Goal: Transaction & Acquisition: Book appointment/travel/reservation

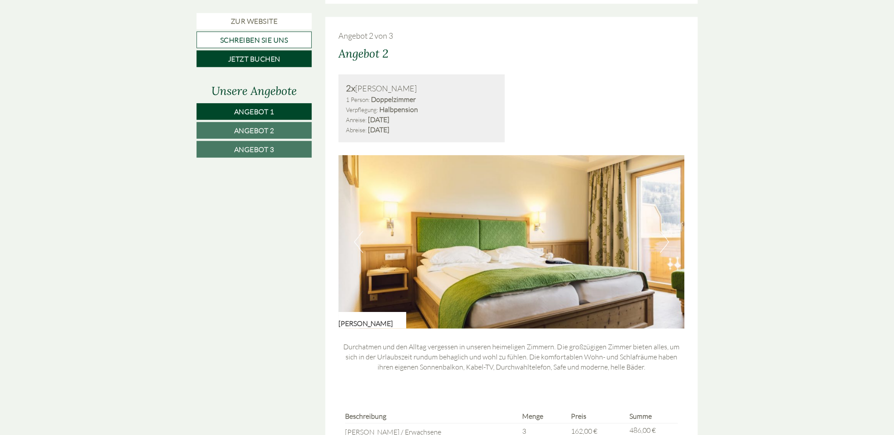
scroll to position [1161, 0]
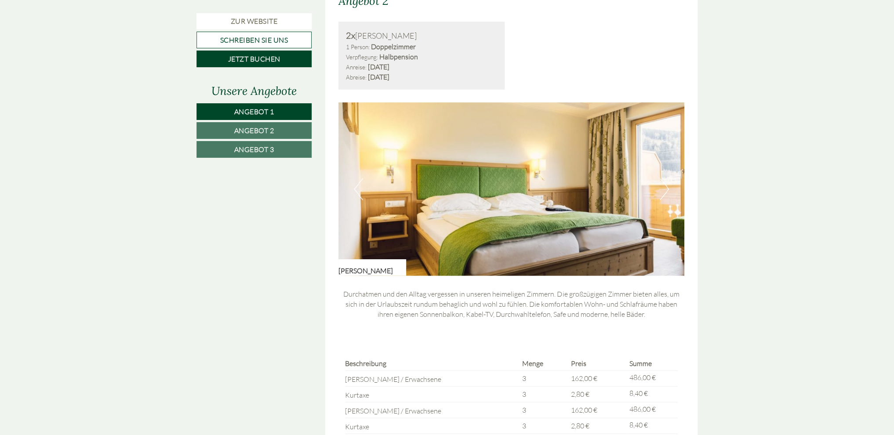
click at [667, 190] on button "Next" at bounding box center [664, 190] width 9 height 22
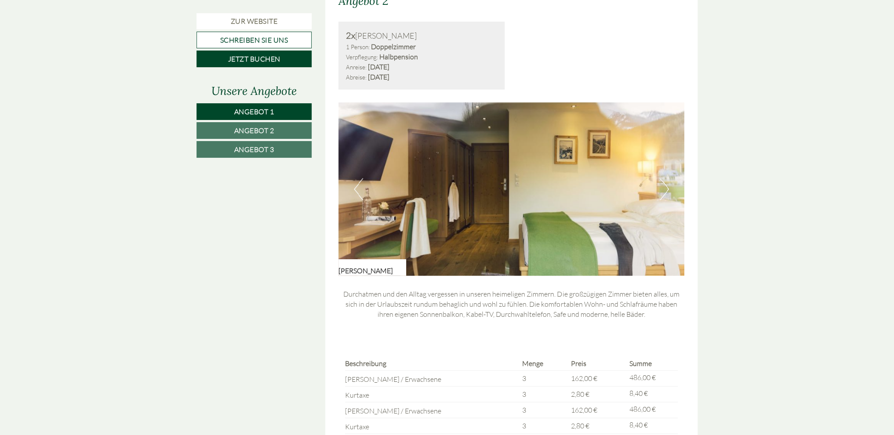
click at [666, 190] on button "Next" at bounding box center [664, 190] width 9 height 22
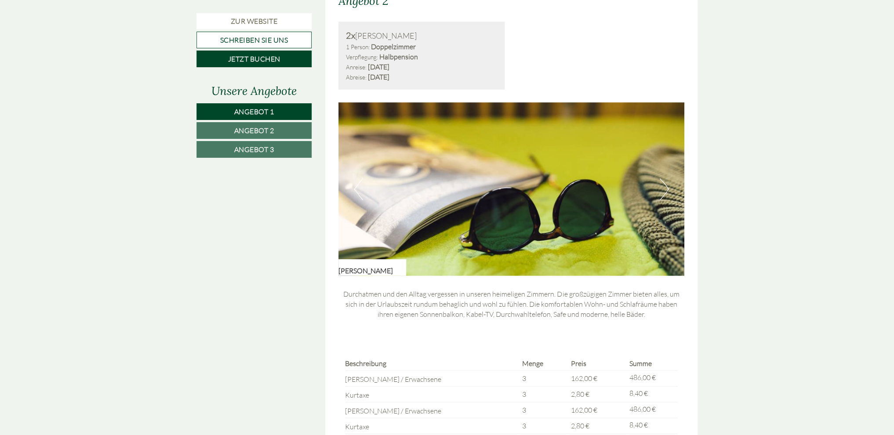
click at [666, 190] on button "Next" at bounding box center [664, 190] width 9 height 22
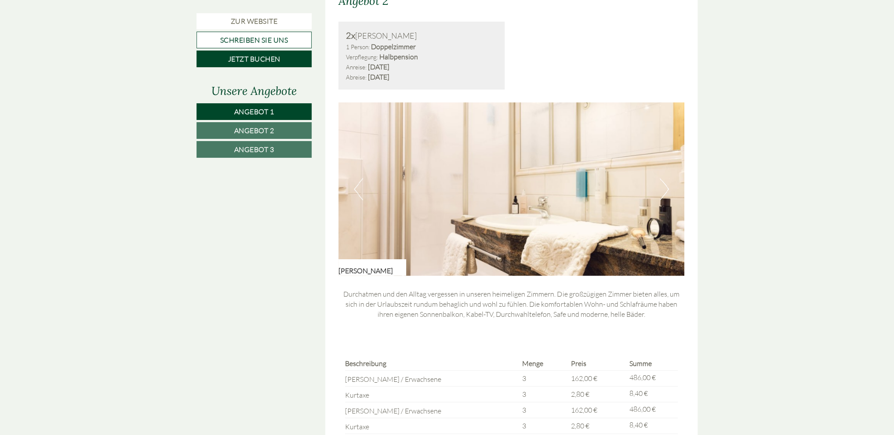
click at [666, 190] on button "Next" at bounding box center [664, 190] width 9 height 22
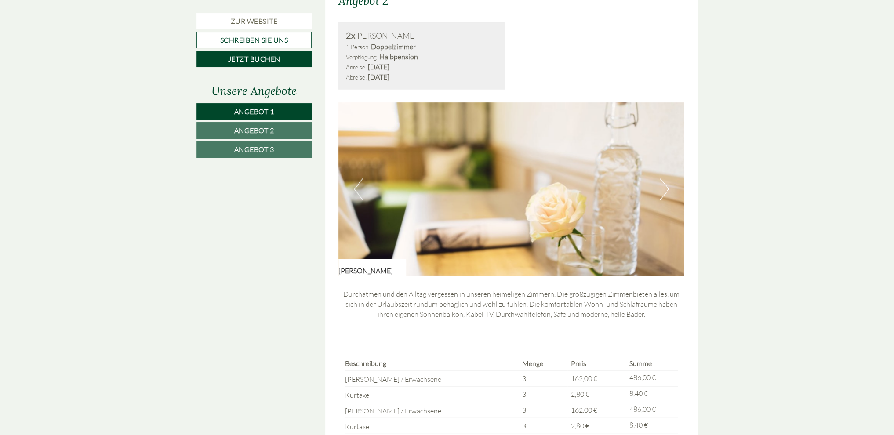
click at [666, 190] on button "Next" at bounding box center [664, 190] width 9 height 22
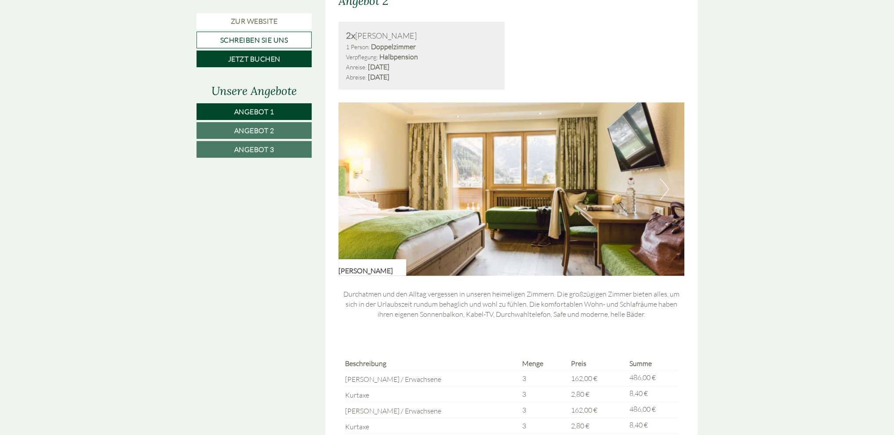
click at [666, 190] on button "Next" at bounding box center [664, 190] width 9 height 22
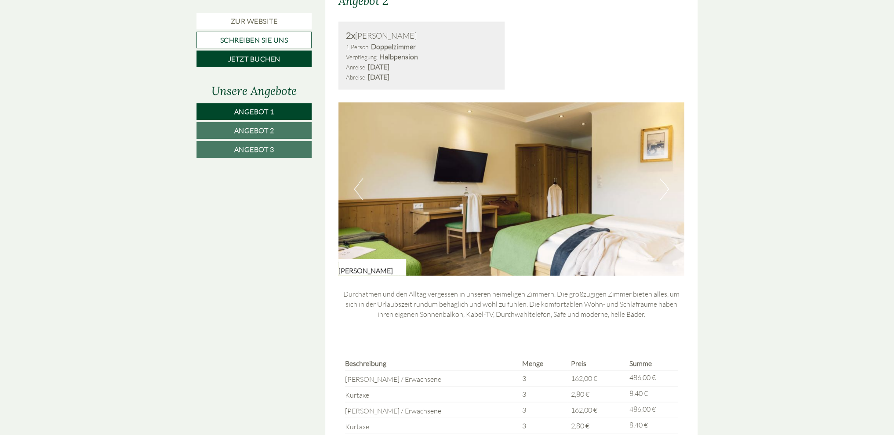
click at [666, 190] on button "Next" at bounding box center [664, 190] width 9 height 22
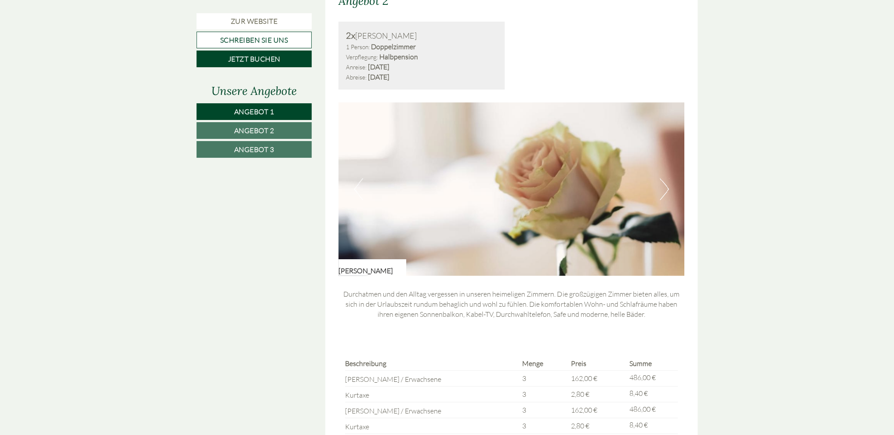
click at [666, 190] on button "Next" at bounding box center [664, 190] width 9 height 22
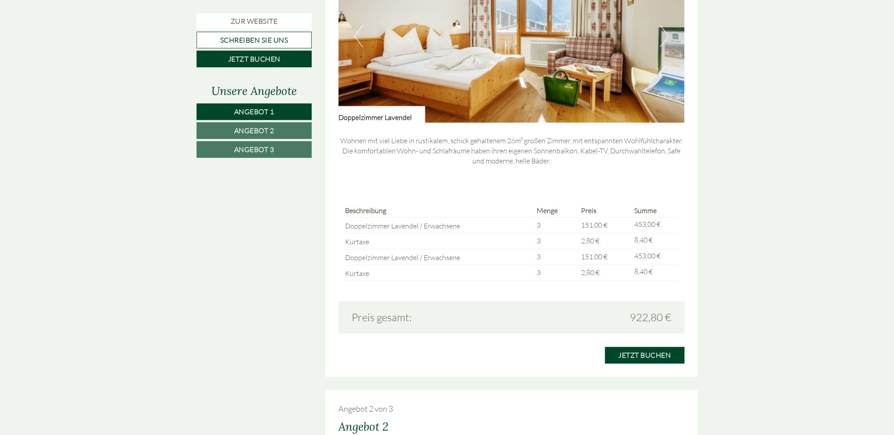
scroll to position [650, 0]
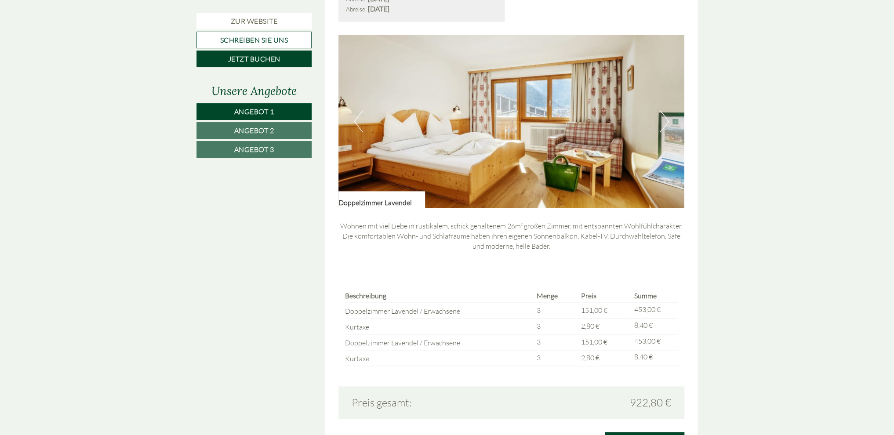
click at [667, 118] on button "Next" at bounding box center [664, 121] width 9 height 22
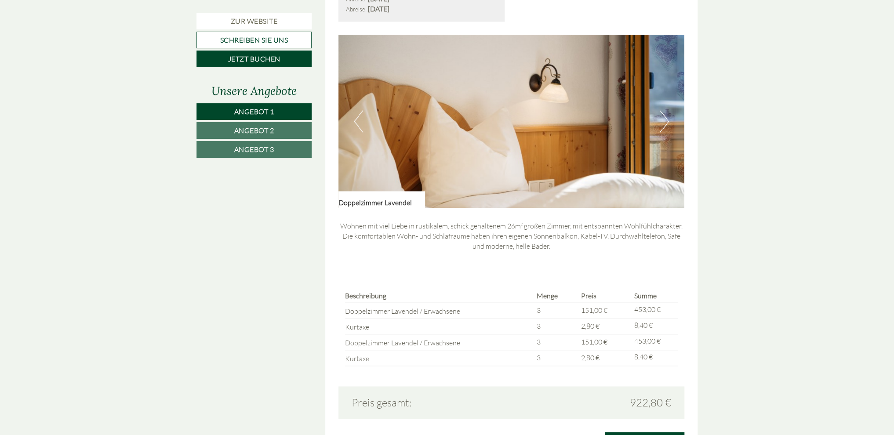
click at [666, 118] on button "Next" at bounding box center [664, 121] width 9 height 22
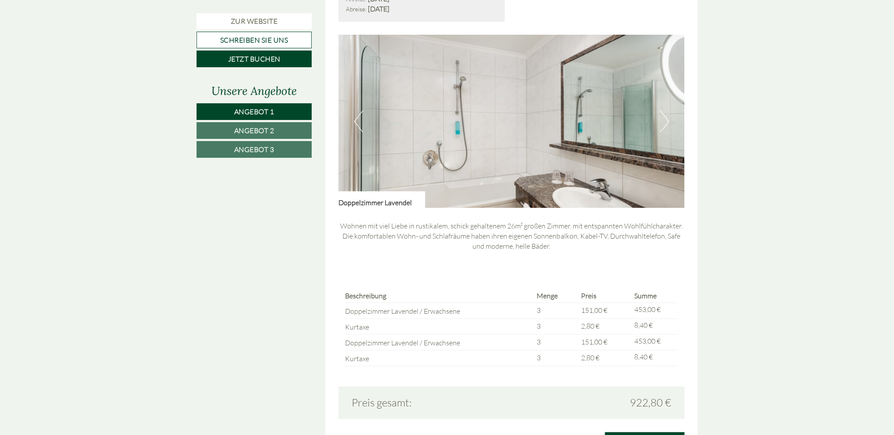
click at [666, 118] on button "Next" at bounding box center [664, 121] width 9 height 22
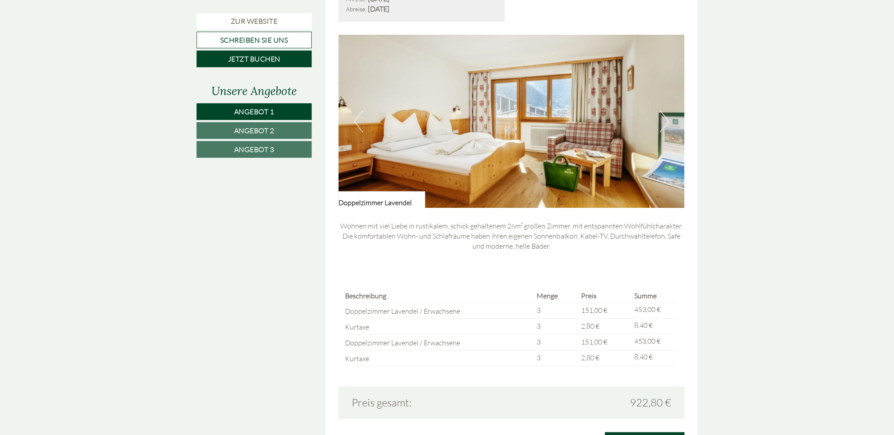
click at [666, 118] on button "Next" at bounding box center [664, 121] width 9 height 22
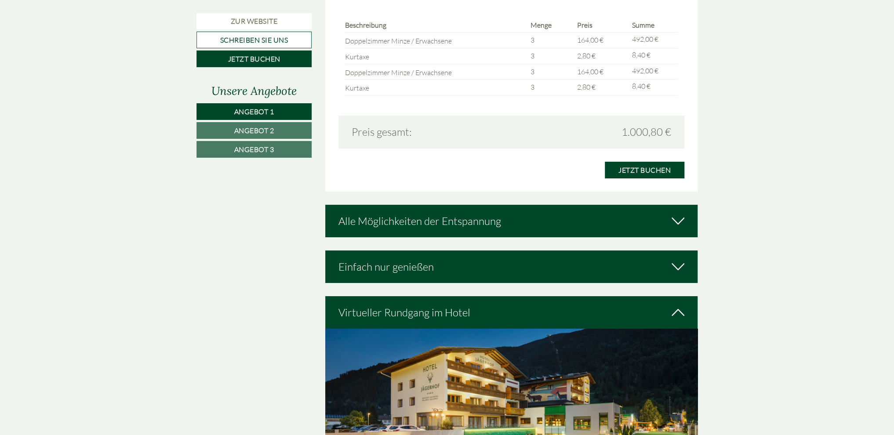
scroll to position [2090, 0]
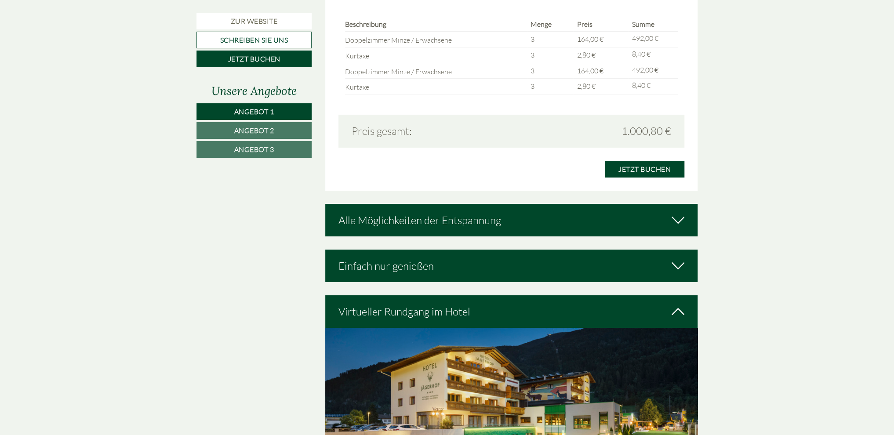
click at [575, 206] on div "Alle Möglichkeiten der Entspannung" at bounding box center [511, 220] width 373 height 33
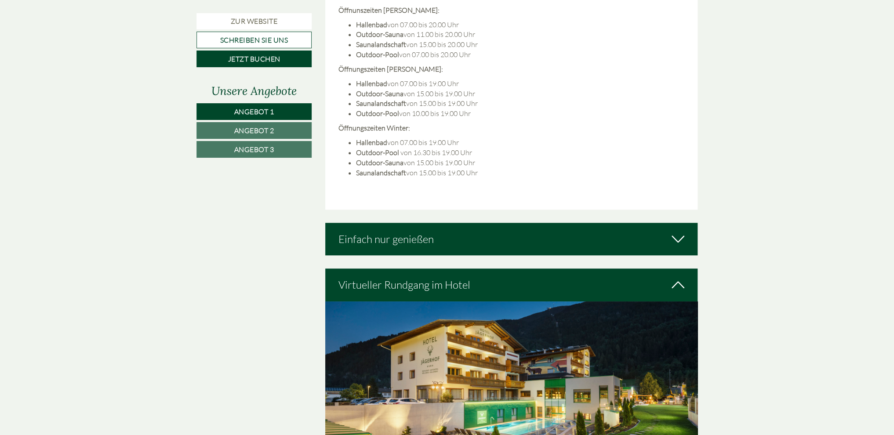
scroll to position [2554, 0]
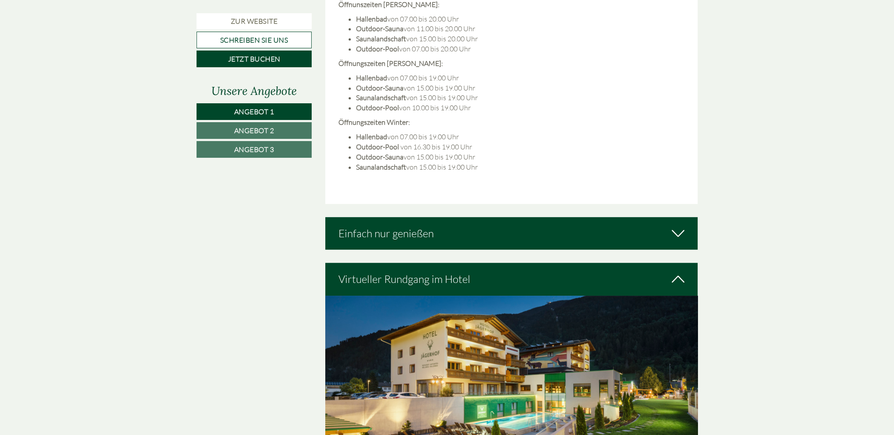
click at [511, 217] on div "Einfach nur genießen" at bounding box center [511, 233] width 373 height 33
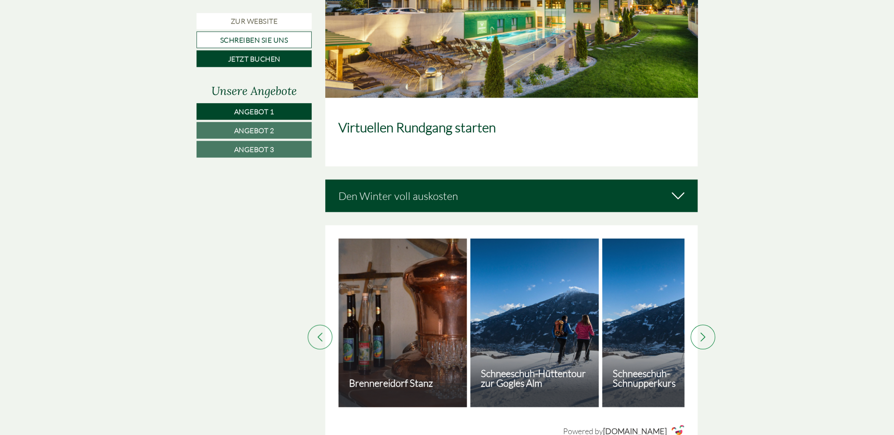
scroll to position [3343, 0]
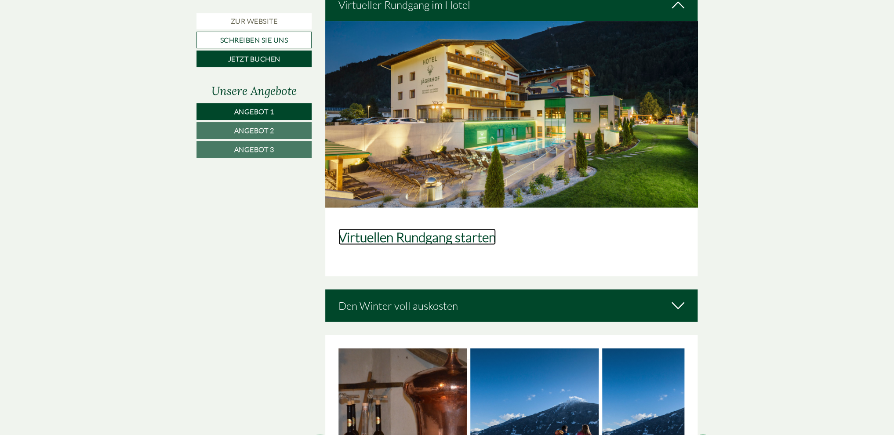
click at [481, 229] on link "Virtuellen Rundgang starten" at bounding box center [417, 237] width 157 height 16
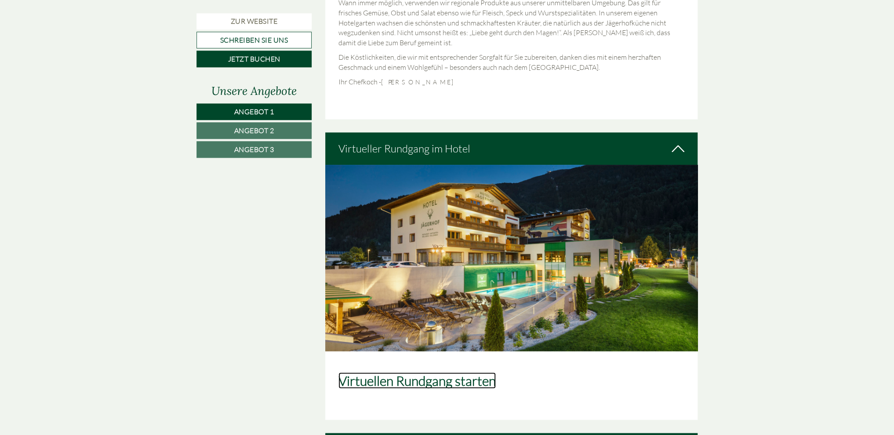
scroll to position [3157, 0]
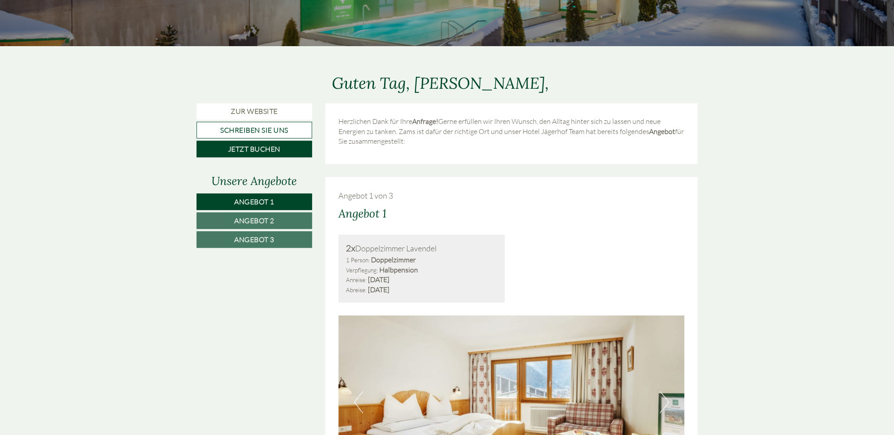
scroll to position [464, 0]
